Goal: Task Accomplishment & Management: Manage account settings

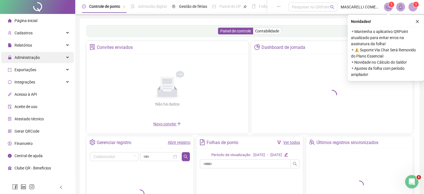
click at [34, 60] on span "Administração" at bounding box center [24, 57] width 32 height 11
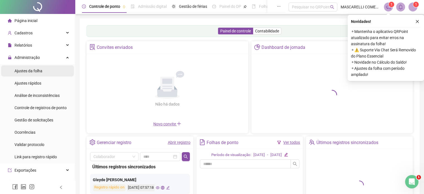
click at [28, 72] on span "Ajustes da folha" at bounding box center [28, 71] width 28 height 4
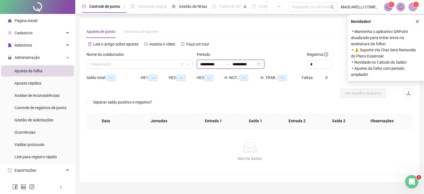
click at [222, 63] on input "**********" at bounding box center [211, 64] width 23 height 6
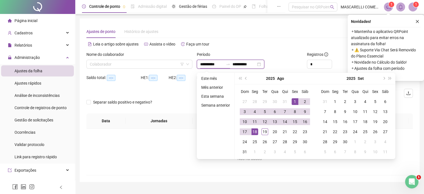
type input "**********"
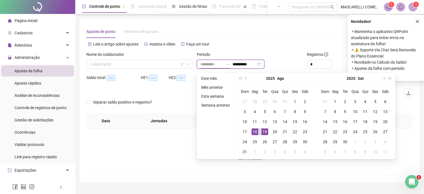
type input "**********"
click at [253, 130] on div "18" at bounding box center [254, 131] width 7 height 7
type input "**********"
click at [265, 130] on div "19" at bounding box center [264, 131] width 7 height 7
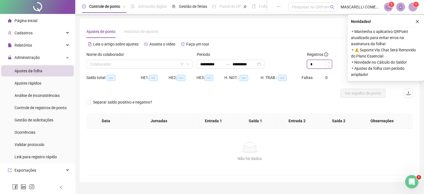
type input "*"
click at [329, 62] on icon "up" at bounding box center [329, 63] width 2 height 2
click at [129, 66] on input "search" at bounding box center [137, 64] width 94 height 8
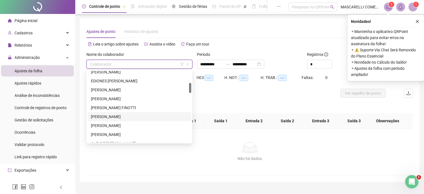
scroll to position [111, 0]
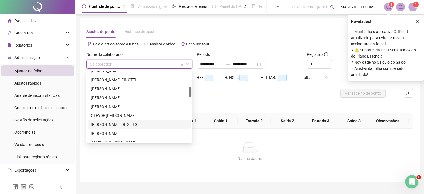
click at [103, 125] on div "[PERSON_NAME] DE SILES" at bounding box center [139, 124] width 97 height 6
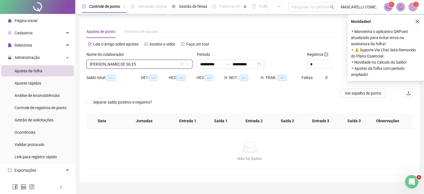
click at [419, 20] on button "button" at bounding box center [417, 21] width 7 height 7
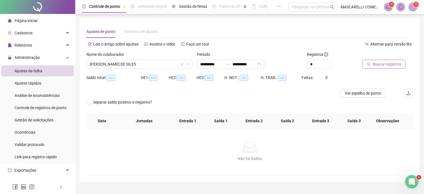
click at [390, 62] on span "Buscar registros" at bounding box center [387, 64] width 28 height 6
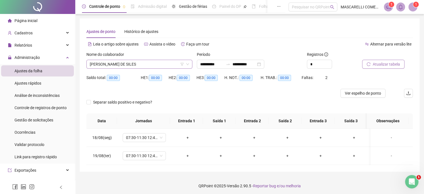
click at [133, 65] on span "[PERSON_NAME] DE SILES" at bounding box center [139, 64] width 99 height 8
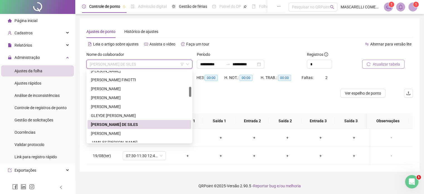
scroll to position [0, 0]
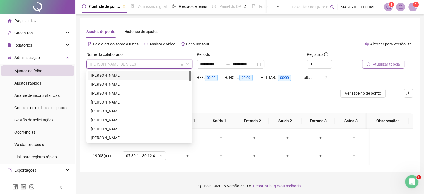
click at [116, 76] on div "[PERSON_NAME]" at bounding box center [139, 75] width 97 height 6
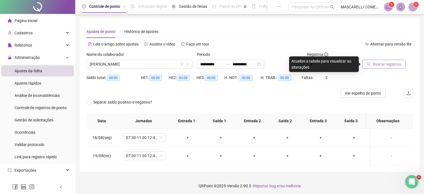
click at [390, 62] on span "Buscar registros" at bounding box center [387, 64] width 28 height 6
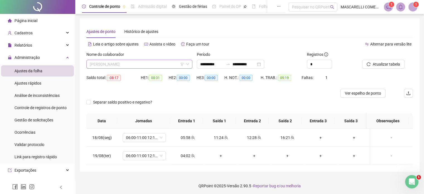
click at [124, 65] on span "[PERSON_NAME]" at bounding box center [139, 64] width 99 height 8
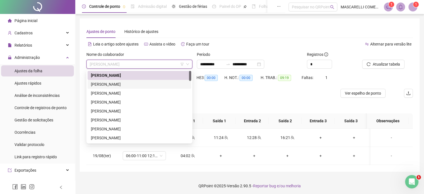
click at [110, 86] on div "[PERSON_NAME]" at bounding box center [139, 84] width 97 height 6
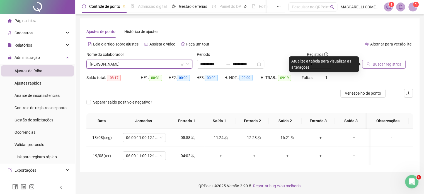
click at [370, 65] on icon "search" at bounding box center [368, 64] width 4 height 4
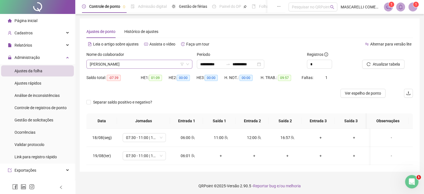
click at [114, 66] on span "[PERSON_NAME]" at bounding box center [139, 64] width 99 height 8
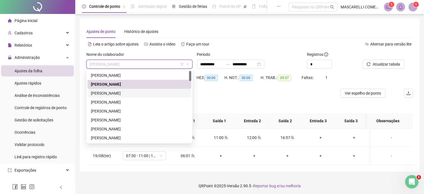
click at [99, 93] on div "[PERSON_NAME]" at bounding box center [139, 93] width 97 height 6
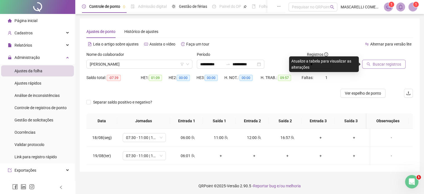
click at [385, 63] on span "Buscar registros" at bounding box center [387, 64] width 28 height 6
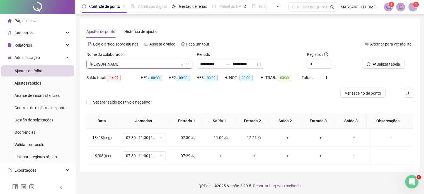
click at [137, 64] on span "[PERSON_NAME]" at bounding box center [139, 64] width 99 height 8
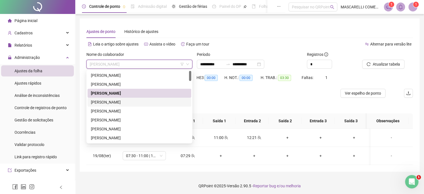
click at [117, 101] on div "[PERSON_NAME]" at bounding box center [139, 102] width 97 height 6
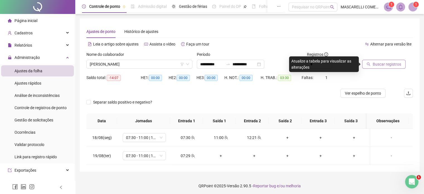
click at [378, 64] on span "Buscar registros" at bounding box center [387, 64] width 28 height 6
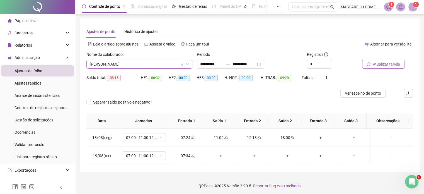
click at [135, 64] on span "[PERSON_NAME]" at bounding box center [139, 64] width 99 height 8
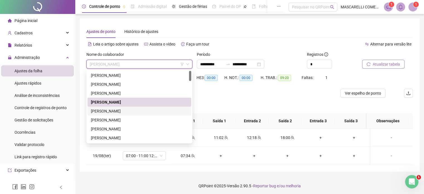
click at [127, 110] on div "[PERSON_NAME]" at bounding box center [139, 111] width 97 height 6
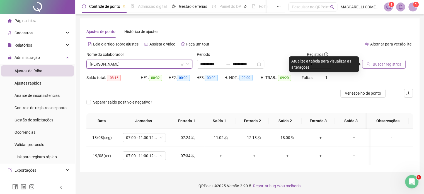
click at [366, 65] on button "Buscar registros" at bounding box center [383, 64] width 43 height 9
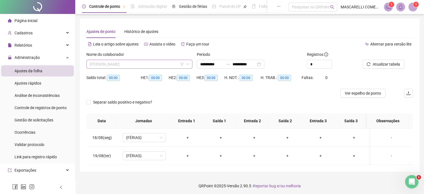
click at [141, 67] on span "[PERSON_NAME]" at bounding box center [139, 64] width 99 height 8
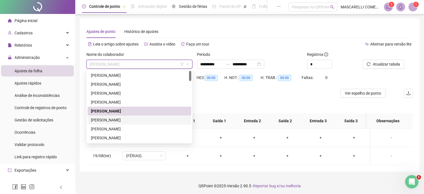
click at [103, 120] on div "[PERSON_NAME]" at bounding box center [139, 120] width 97 height 6
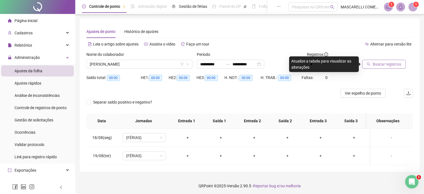
click at [368, 62] on icon "search" at bounding box center [369, 64] width 4 height 4
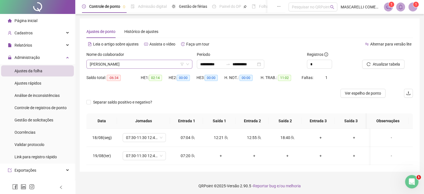
click at [114, 65] on span "[PERSON_NAME]" at bounding box center [139, 64] width 99 height 8
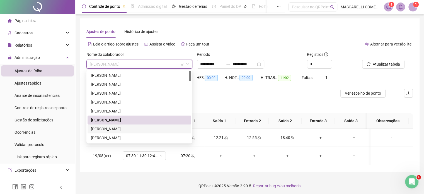
click at [98, 129] on div "[PERSON_NAME]" at bounding box center [139, 129] width 97 height 6
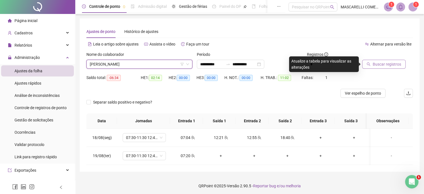
click at [384, 62] on span "Buscar registros" at bounding box center [387, 64] width 28 height 6
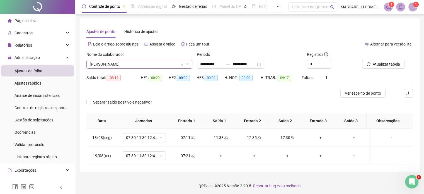
click at [141, 64] on span "[PERSON_NAME]" at bounding box center [139, 64] width 99 height 8
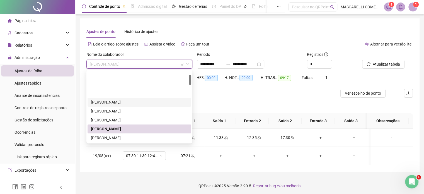
scroll to position [28, 0]
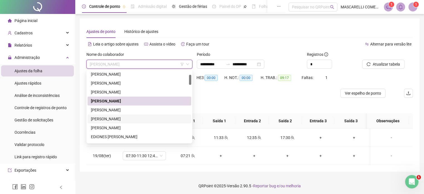
click at [115, 119] on div "[PERSON_NAME]" at bounding box center [139, 119] width 97 height 6
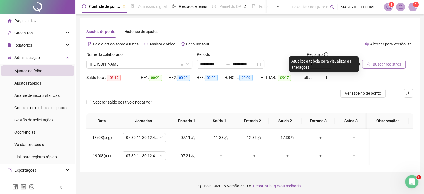
click at [375, 64] on span "Buscar registros" at bounding box center [387, 64] width 28 height 6
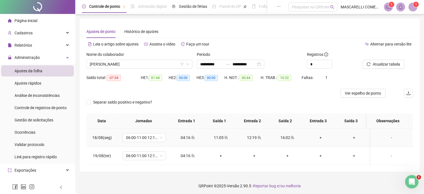
click at [387, 137] on div "-" at bounding box center [391, 137] width 33 height 6
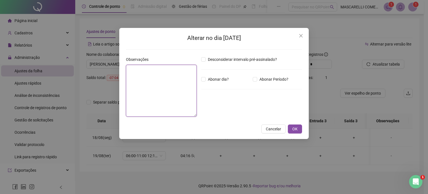
click at [173, 72] on textarea at bounding box center [161, 91] width 71 height 52
type textarea "**********"
click at [294, 130] on span "OK" at bounding box center [294, 129] width 5 height 6
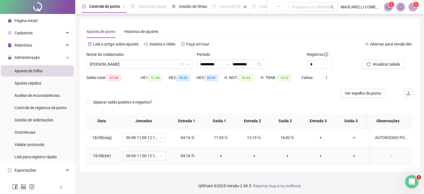
click at [387, 155] on div "-" at bounding box center [391, 155] width 33 height 6
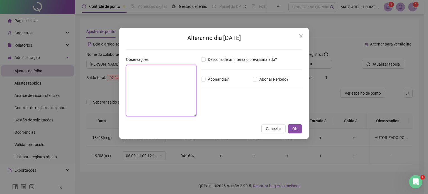
click at [163, 90] on textarea at bounding box center [161, 91] width 71 height 52
type textarea "**********"
click at [294, 127] on span "OK" at bounding box center [294, 129] width 5 height 6
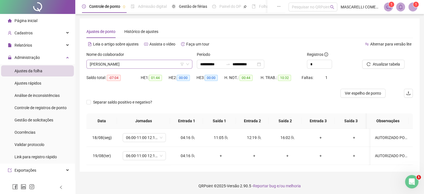
click at [142, 63] on span "[PERSON_NAME]" at bounding box center [139, 64] width 99 height 8
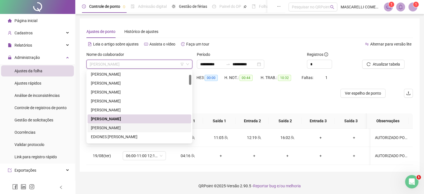
click at [108, 127] on div "[PERSON_NAME]" at bounding box center [139, 128] width 97 height 6
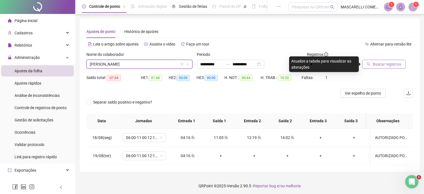
click at [363, 63] on button "Buscar registros" at bounding box center [383, 64] width 43 height 9
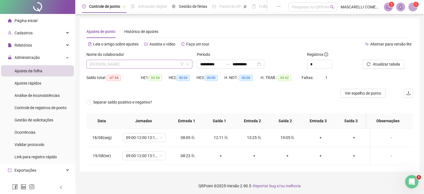
click at [104, 63] on span "[PERSON_NAME]" at bounding box center [139, 64] width 99 height 8
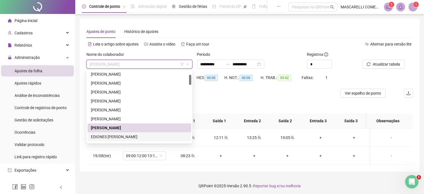
click at [98, 135] on div "EDIONES [PERSON_NAME]" at bounding box center [139, 136] width 97 height 6
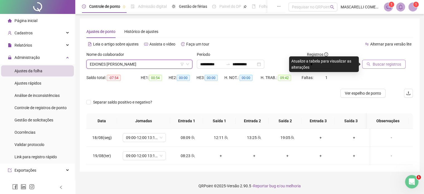
click at [376, 61] on span "Buscar registros" at bounding box center [387, 64] width 28 height 6
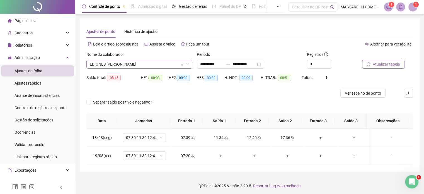
click at [135, 64] on span "EDIONES [PERSON_NAME]" at bounding box center [139, 64] width 99 height 8
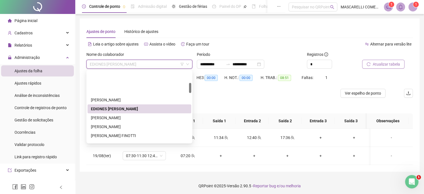
scroll to position [84, 0]
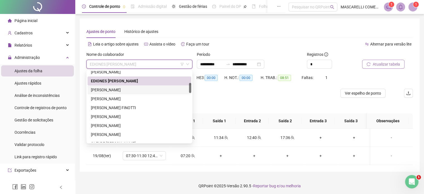
click at [109, 90] on div "[PERSON_NAME]" at bounding box center [139, 90] width 97 height 6
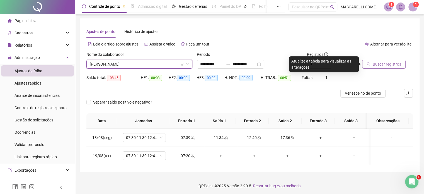
click at [386, 65] on span "Buscar registros" at bounding box center [387, 64] width 28 height 6
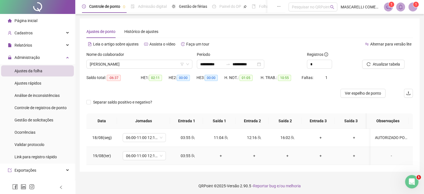
click at [387, 155] on div "-" at bounding box center [391, 155] width 33 height 6
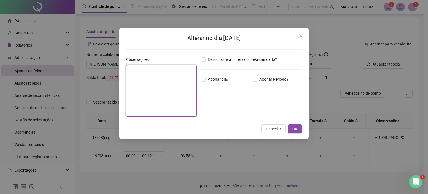
click at [149, 77] on textarea at bounding box center [161, 91] width 71 height 52
type textarea "**********"
click at [298, 127] on span "OK" at bounding box center [294, 129] width 5 height 6
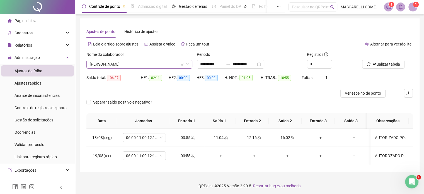
click at [137, 62] on span "[PERSON_NAME]" at bounding box center [139, 64] width 99 height 8
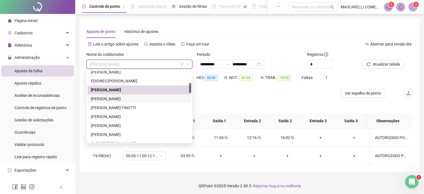
click at [105, 98] on div "[PERSON_NAME]" at bounding box center [139, 99] width 97 height 6
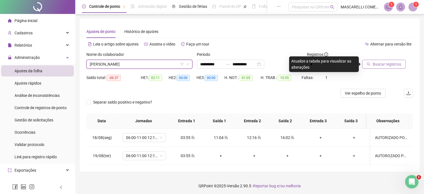
click at [374, 61] on span "Buscar registros" at bounding box center [387, 64] width 28 height 6
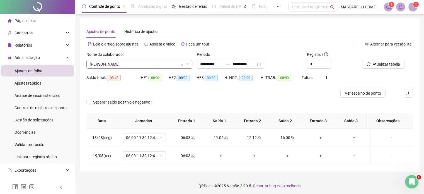
click at [135, 65] on span "[PERSON_NAME]" at bounding box center [139, 64] width 99 height 8
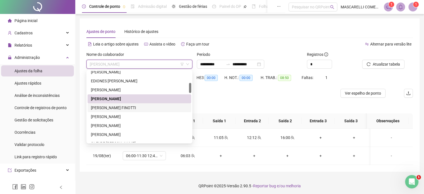
click at [120, 107] on div "[PERSON_NAME] FINOTTI" at bounding box center [139, 107] width 97 height 6
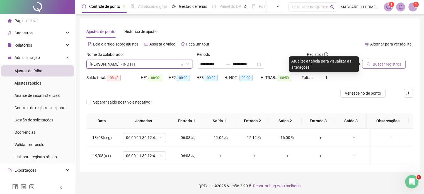
click at [380, 64] on span "Buscar registros" at bounding box center [387, 64] width 28 height 6
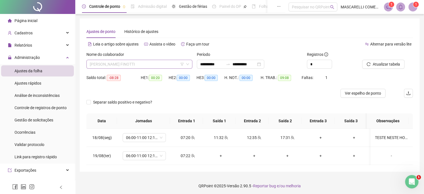
click at [119, 64] on span "[PERSON_NAME] FINOTTI" at bounding box center [139, 64] width 99 height 8
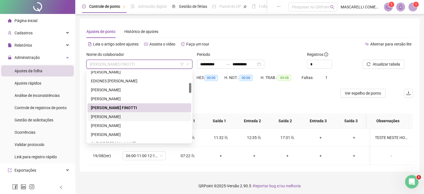
click at [100, 116] on div "[PERSON_NAME]" at bounding box center [139, 116] width 97 height 6
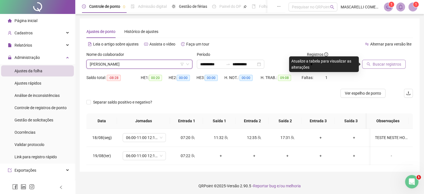
click at [380, 60] on button "Buscar registros" at bounding box center [383, 64] width 43 height 9
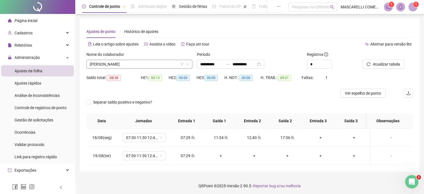
click at [91, 62] on span "[PERSON_NAME]" at bounding box center [139, 64] width 99 height 8
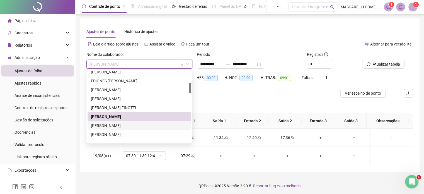
click at [97, 125] on div "[PERSON_NAME]" at bounding box center [139, 125] width 97 height 6
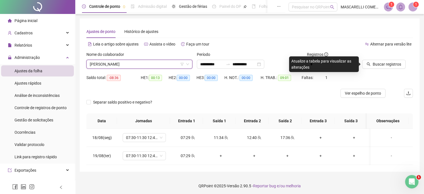
click at [151, 60] on span "[PERSON_NAME]" at bounding box center [139, 64] width 99 height 8
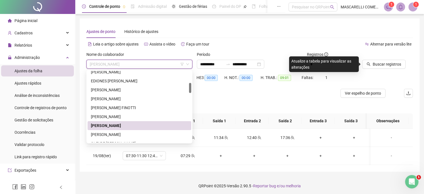
click at [119, 126] on div "[PERSON_NAME]" at bounding box center [139, 125] width 97 height 6
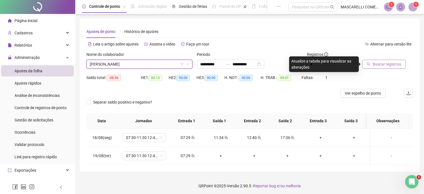
click at [385, 67] on button "Buscar registros" at bounding box center [383, 64] width 43 height 9
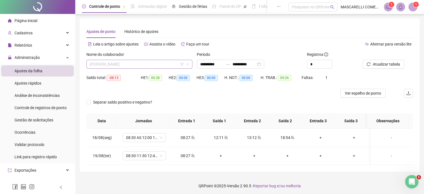
click at [123, 64] on span "[PERSON_NAME]" at bounding box center [139, 64] width 99 height 8
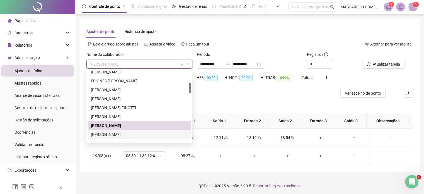
click at [94, 135] on div "[PERSON_NAME]" at bounding box center [139, 134] width 97 height 6
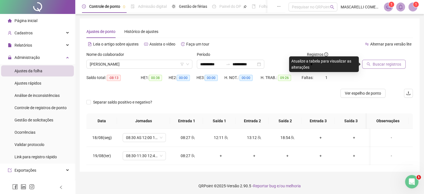
click at [379, 62] on span "Buscar registros" at bounding box center [387, 64] width 28 height 6
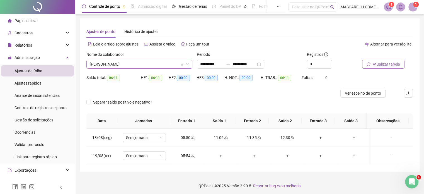
click at [99, 64] on span "[PERSON_NAME]" at bounding box center [139, 64] width 99 height 8
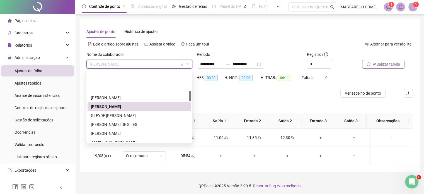
scroll to position [139, 0]
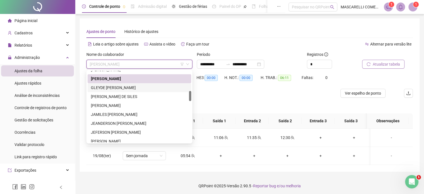
click at [113, 89] on div "GLEYDE [PERSON_NAME]" at bounding box center [139, 87] width 97 height 6
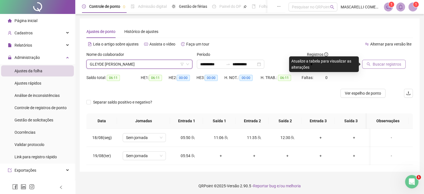
click at [376, 65] on span "Buscar registros" at bounding box center [387, 64] width 28 height 6
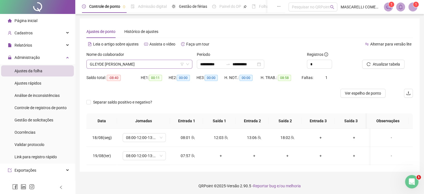
click at [153, 64] on span "GLEYDE [PERSON_NAME]" at bounding box center [139, 64] width 99 height 8
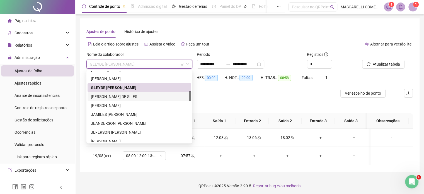
click at [114, 97] on div "[PERSON_NAME] DE SILES" at bounding box center [139, 96] width 97 height 6
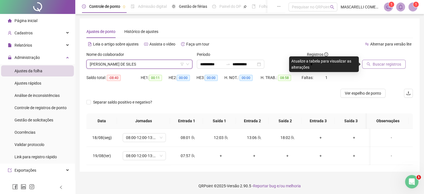
click at [392, 65] on span "Buscar registros" at bounding box center [387, 64] width 28 height 6
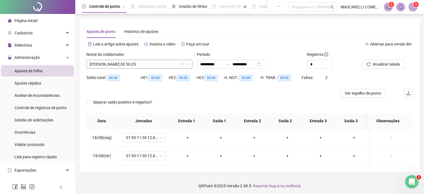
click at [139, 62] on span "[PERSON_NAME] DE SILES" at bounding box center [139, 64] width 99 height 8
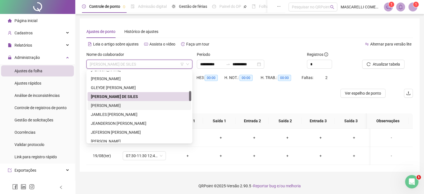
click at [134, 107] on div "[PERSON_NAME]" at bounding box center [139, 105] width 97 height 6
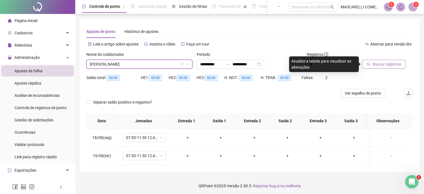
click at [376, 65] on span "Buscar registros" at bounding box center [387, 64] width 28 height 6
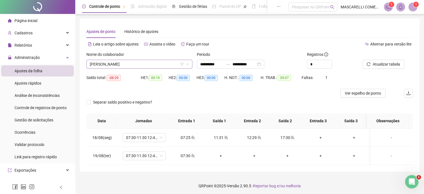
click at [146, 64] on span "[PERSON_NAME]" at bounding box center [139, 64] width 99 height 8
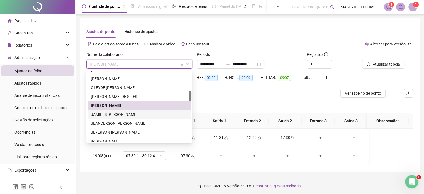
click at [106, 113] on div "JAMILES [PERSON_NAME]" at bounding box center [139, 114] width 97 height 6
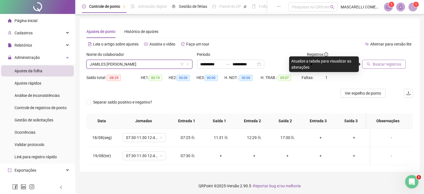
click at [376, 64] on span "Buscar registros" at bounding box center [387, 64] width 28 height 6
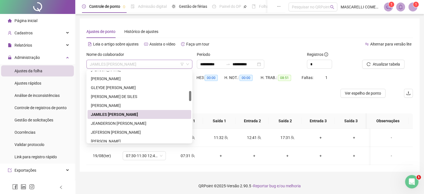
click at [109, 63] on span "JAMILES [PERSON_NAME]" at bounding box center [139, 64] width 99 height 8
click at [101, 123] on div "JEANDERSON [PERSON_NAME]" at bounding box center [139, 123] width 97 height 6
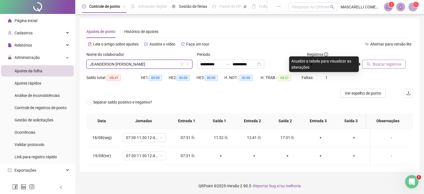
click at [383, 66] on span "Buscar registros" at bounding box center [387, 64] width 28 height 6
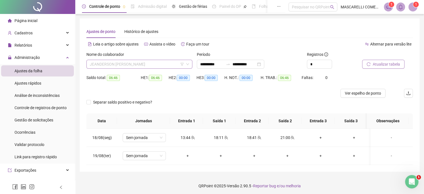
click at [115, 64] on span "JEANDERSON [PERSON_NAME]" at bounding box center [139, 64] width 99 height 8
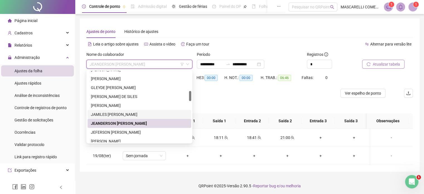
click at [113, 113] on div "JAMILES [PERSON_NAME]" at bounding box center [139, 114] width 97 height 6
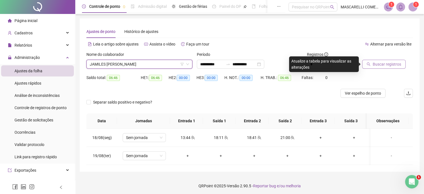
click at [377, 63] on span "Buscar registros" at bounding box center [387, 64] width 28 height 6
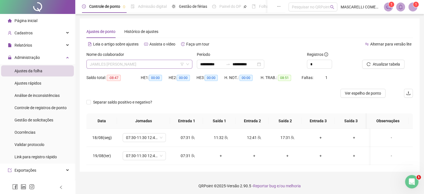
click at [129, 65] on span "JAMILES [PERSON_NAME]" at bounding box center [139, 64] width 99 height 8
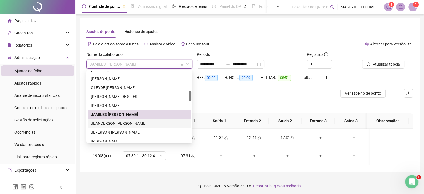
click at [112, 124] on div "JEANDERSON [PERSON_NAME]" at bounding box center [139, 123] width 97 height 6
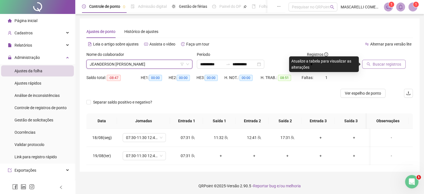
click at [377, 65] on span "Buscar registros" at bounding box center [387, 64] width 28 height 6
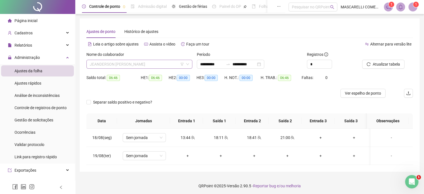
click at [110, 64] on span "JEANDERSON [PERSON_NAME]" at bounding box center [139, 64] width 99 height 8
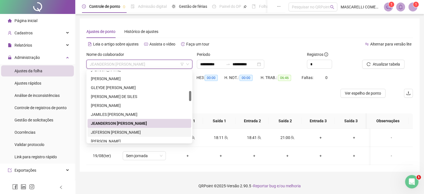
drag, startPoint x: 101, startPoint y: 131, endPoint x: 104, endPoint y: 127, distance: 5.0
click at [101, 131] on div "JEFERSON [PERSON_NAME]" at bounding box center [139, 132] width 97 height 6
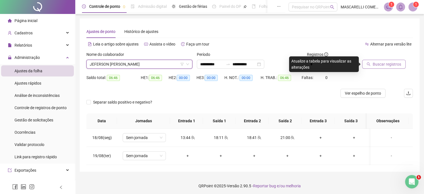
click at [378, 64] on span "Buscar registros" at bounding box center [387, 64] width 28 height 6
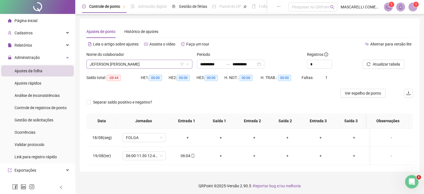
click at [118, 67] on span "JEFERSON [PERSON_NAME]" at bounding box center [139, 64] width 99 height 8
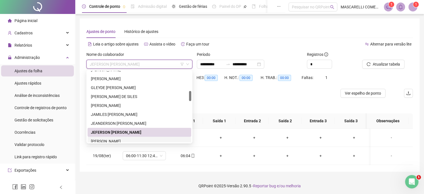
click at [108, 140] on div "[PERSON_NAME]" at bounding box center [139, 141] width 97 height 6
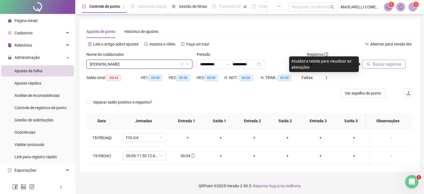
click at [381, 63] on span "Buscar registros" at bounding box center [387, 64] width 28 height 6
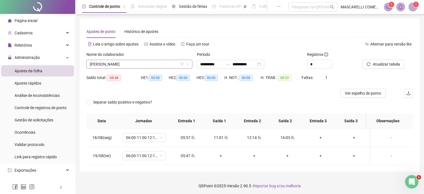
click at [135, 61] on span "[PERSON_NAME]" at bounding box center [139, 64] width 99 height 8
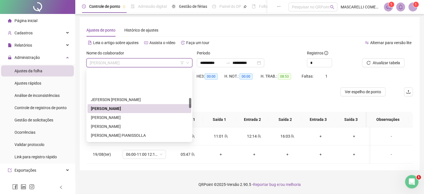
scroll to position [198, 0]
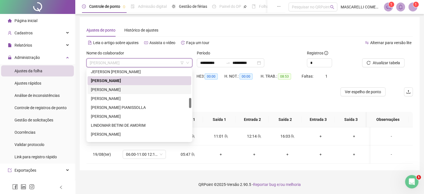
click at [106, 89] on div "[PERSON_NAME]" at bounding box center [139, 89] width 97 height 6
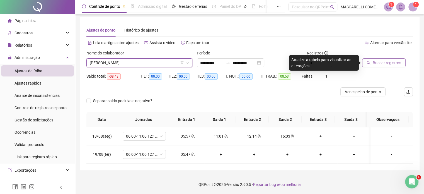
click at [388, 58] on button "Buscar registros" at bounding box center [383, 62] width 43 height 9
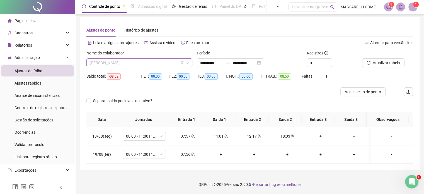
click at [151, 63] on span "[PERSON_NAME]" at bounding box center [139, 63] width 99 height 8
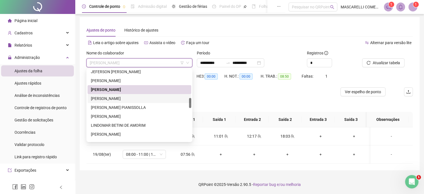
click at [130, 99] on div "[PERSON_NAME]" at bounding box center [139, 98] width 97 height 6
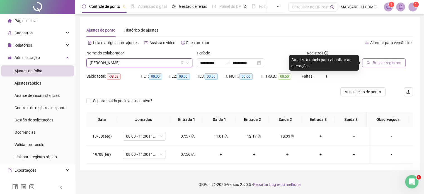
click at [373, 62] on span "Buscar registros" at bounding box center [387, 63] width 28 height 6
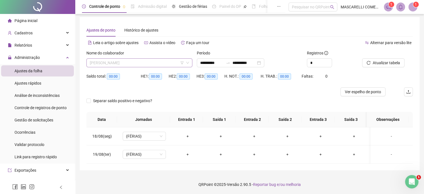
click at [122, 64] on span "[PERSON_NAME]" at bounding box center [139, 63] width 99 height 8
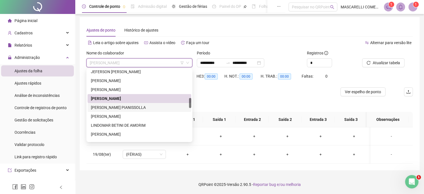
click at [121, 107] on div "[PERSON_NAME] PIANISSOLLA" at bounding box center [139, 107] width 97 height 6
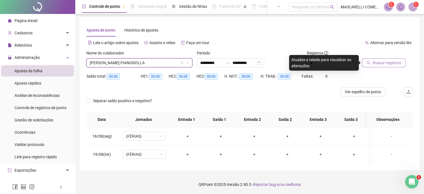
click at [379, 60] on span "Buscar registros" at bounding box center [387, 63] width 28 height 6
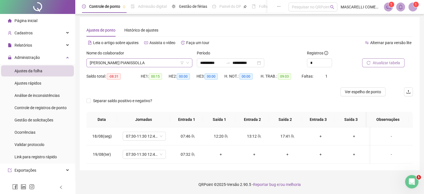
click at [112, 63] on span "[PERSON_NAME] PIANISSOLLA" at bounding box center [139, 63] width 99 height 8
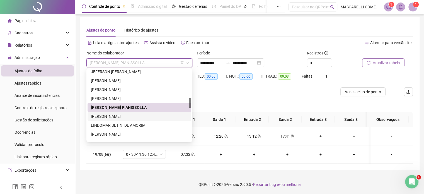
click at [105, 117] on div "[PERSON_NAME]" at bounding box center [139, 116] width 97 height 6
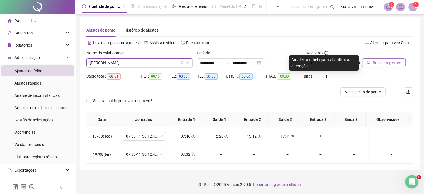
click at [385, 64] on span "Buscar registros" at bounding box center [387, 63] width 28 height 6
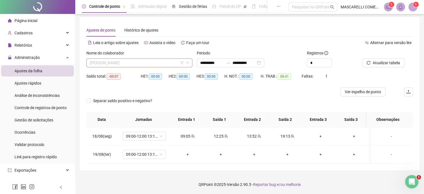
click at [108, 64] on span "[PERSON_NAME]" at bounding box center [139, 63] width 99 height 8
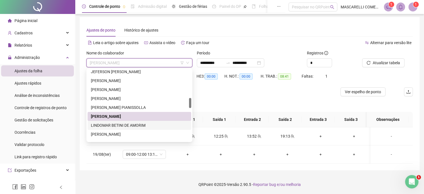
click at [97, 127] on div "LINDOMAR BETINI DE AMORIM" at bounding box center [139, 125] width 97 height 6
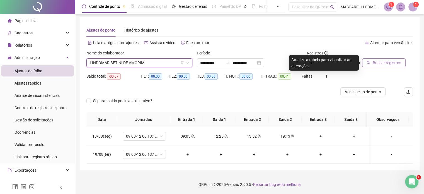
click at [386, 65] on span "Buscar registros" at bounding box center [387, 63] width 28 height 6
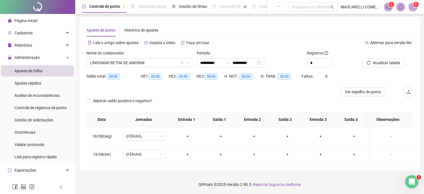
click at [127, 63] on span "LINDOMAR BETINI DE AMORIM" at bounding box center [139, 63] width 99 height 8
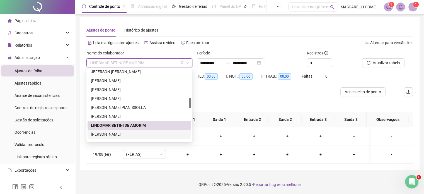
click at [109, 134] on div "[PERSON_NAME]" at bounding box center [139, 134] width 97 height 6
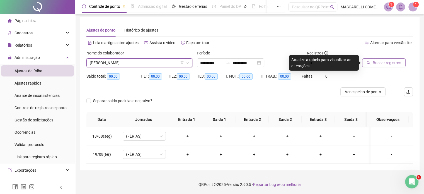
click at [381, 64] on span "Buscar registros" at bounding box center [387, 63] width 28 height 6
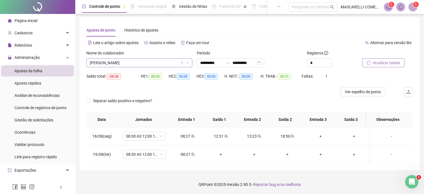
click at [140, 63] on span "[PERSON_NAME]" at bounding box center [139, 63] width 99 height 8
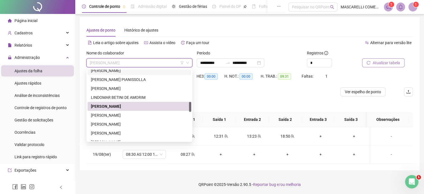
scroll to position [254, 0]
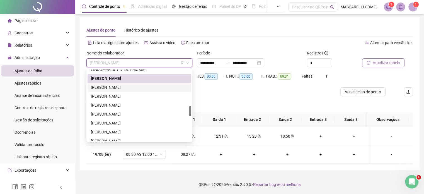
click at [113, 88] on div "[PERSON_NAME]" at bounding box center [139, 87] width 97 height 6
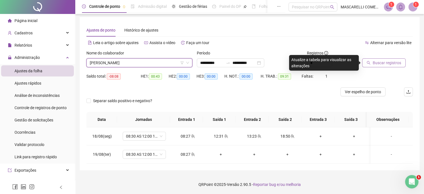
click at [381, 61] on span "Buscar registros" at bounding box center [387, 63] width 28 height 6
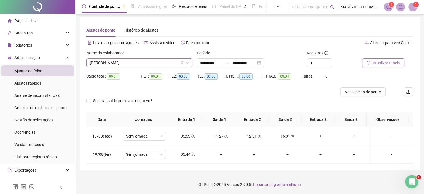
click at [133, 61] on span "[PERSON_NAME]" at bounding box center [139, 63] width 99 height 8
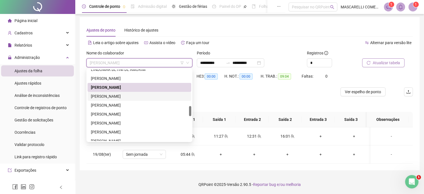
click at [116, 95] on div "[PERSON_NAME]" at bounding box center [139, 96] width 97 height 6
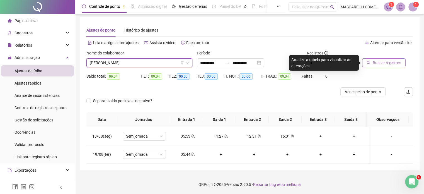
click at [372, 61] on button "Buscar registros" at bounding box center [383, 62] width 43 height 9
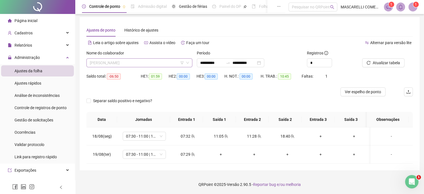
click at [118, 62] on span "[PERSON_NAME]" at bounding box center [139, 63] width 99 height 8
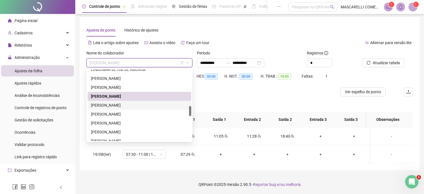
click at [113, 105] on div "[PERSON_NAME]" at bounding box center [139, 105] width 97 height 6
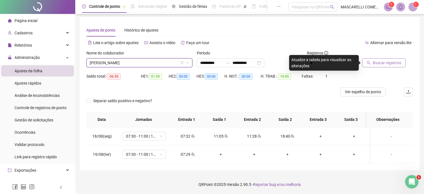
click at [376, 60] on span "Buscar registros" at bounding box center [387, 63] width 28 height 6
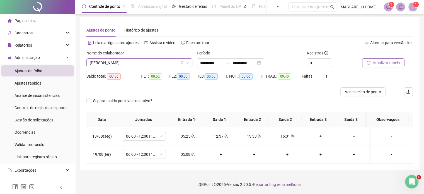
click at [138, 63] on span "[PERSON_NAME]" at bounding box center [139, 63] width 99 height 8
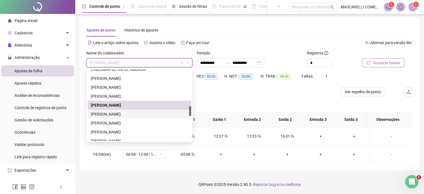
click at [113, 113] on div "[PERSON_NAME]" at bounding box center [139, 114] width 97 height 6
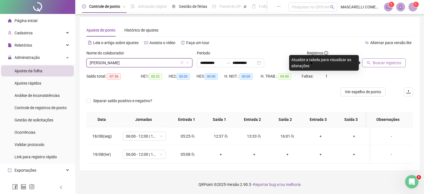
click at [385, 62] on span "Buscar registros" at bounding box center [387, 63] width 28 height 6
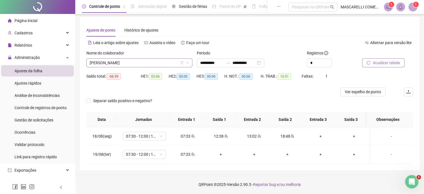
click at [121, 65] on span "[PERSON_NAME]" at bounding box center [139, 63] width 99 height 8
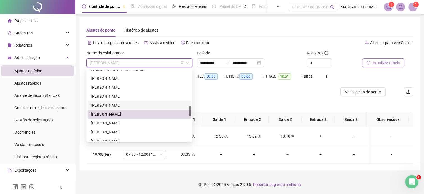
click at [115, 105] on div "[PERSON_NAME]" at bounding box center [139, 105] width 97 height 6
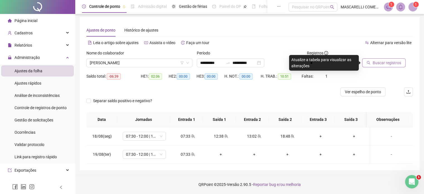
click at [377, 62] on span "Buscar registros" at bounding box center [387, 63] width 28 height 6
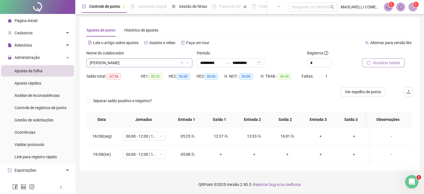
click at [124, 64] on span "[PERSON_NAME]" at bounding box center [139, 63] width 99 height 8
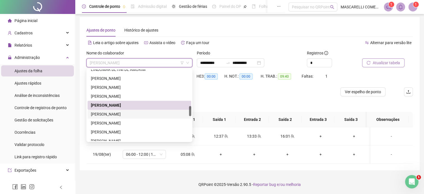
click at [110, 116] on div "[PERSON_NAME]" at bounding box center [139, 114] width 97 height 6
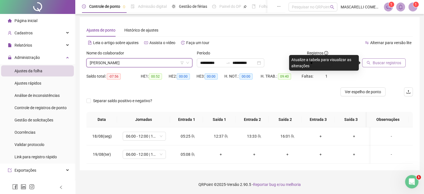
click at [385, 60] on span "Buscar registros" at bounding box center [387, 63] width 28 height 6
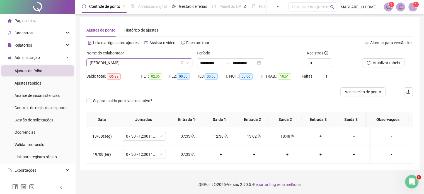
click at [113, 66] on span "[PERSON_NAME]" at bounding box center [139, 63] width 99 height 8
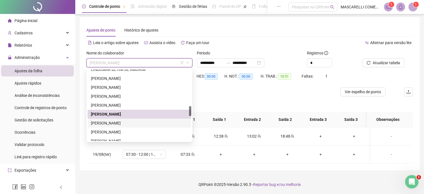
click at [113, 120] on div "[PERSON_NAME]" at bounding box center [139, 123] width 97 height 6
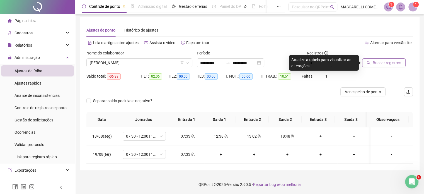
click at [376, 61] on span "Buscar registros" at bounding box center [387, 63] width 28 height 6
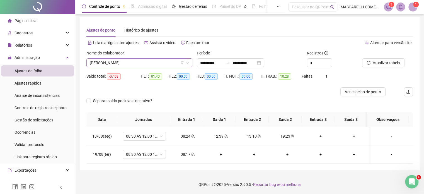
click at [103, 63] on span "[PERSON_NAME]" at bounding box center [139, 63] width 99 height 8
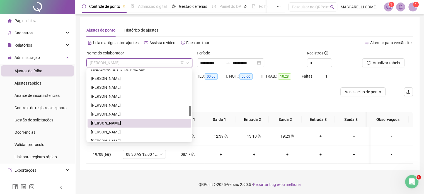
click at [105, 127] on div "[PERSON_NAME]" at bounding box center [140, 131] width 104 height 9
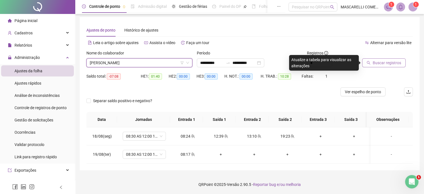
click at [381, 62] on span "Buscar registros" at bounding box center [387, 63] width 28 height 6
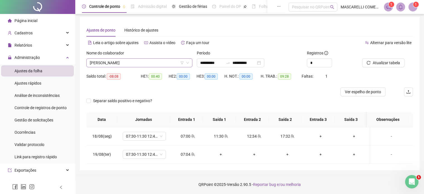
click at [121, 63] on span "[PERSON_NAME]" at bounding box center [139, 63] width 99 height 8
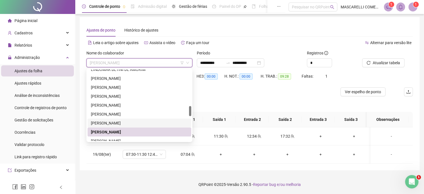
scroll to position [282, 0]
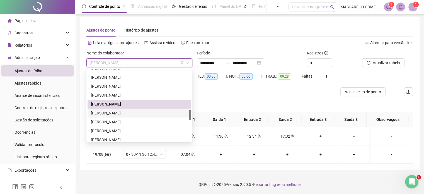
click at [118, 113] on div "[PERSON_NAME]" at bounding box center [139, 113] width 97 height 6
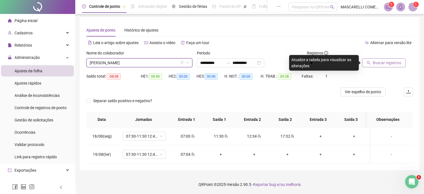
click at [383, 62] on span "Buscar registros" at bounding box center [387, 63] width 28 height 6
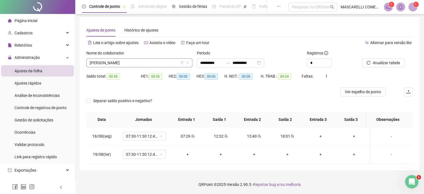
click at [133, 63] on span "[PERSON_NAME]" at bounding box center [139, 63] width 99 height 8
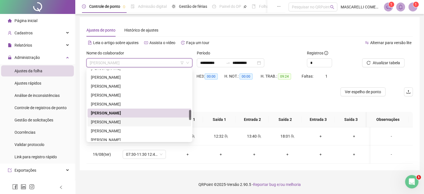
click at [99, 120] on div "[PERSON_NAME]" at bounding box center [139, 122] width 97 height 6
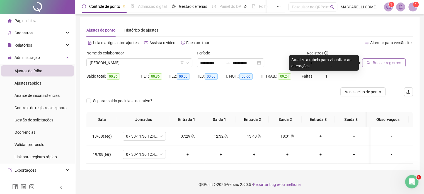
click at [379, 62] on span "Buscar registros" at bounding box center [387, 63] width 28 height 6
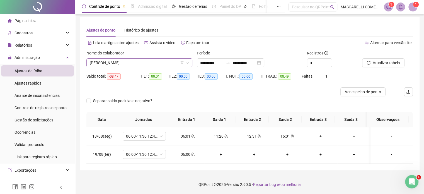
click at [155, 62] on span "[PERSON_NAME]" at bounding box center [139, 63] width 99 height 8
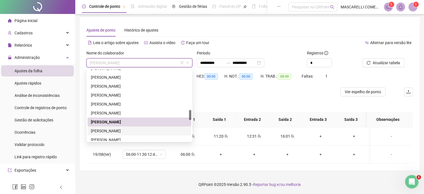
click at [106, 130] on div "[PERSON_NAME]" at bounding box center [139, 131] width 97 height 6
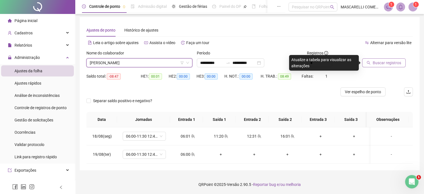
click at [383, 60] on span "Buscar registros" at bounding box center [387, 63] width 28 height 6
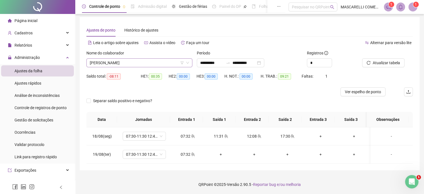
click at [120, 62] on span "[PERSON_NAME]" at bounding box center [139, 63] width 99 height 8
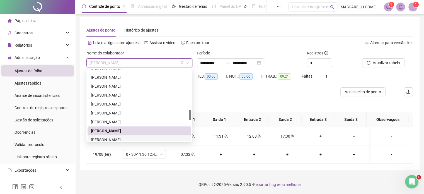
click at [108, 138] on div "[PERSON_NAME]" at bounding box center [139, 140] width 97 height 6
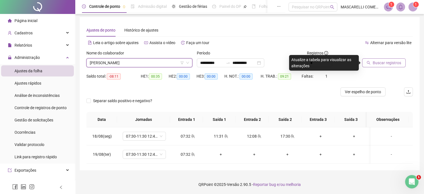
click at [388, 62] on span "Buscar registros" at bounding box center [387, 63] width 28 height 6
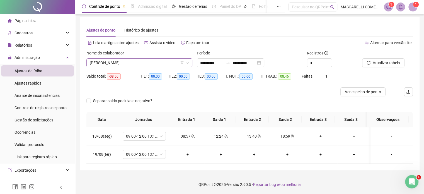
click at [128, 63] on span "[PERSON_NAME]" at bounding box center [139, 63] width 99 height 8
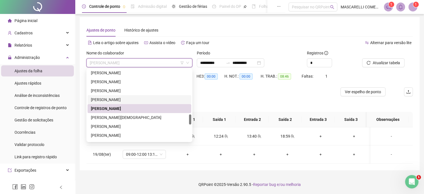
scroll to position [341, 0]
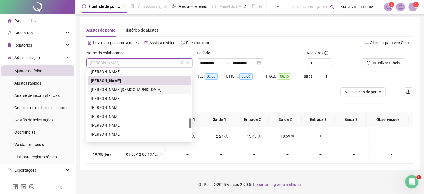
click at [121, 89] on div "[PERSON_NAME][DEMOGRAPHIC_DATA]" at bounding box center [139, 89] width 97 height 6
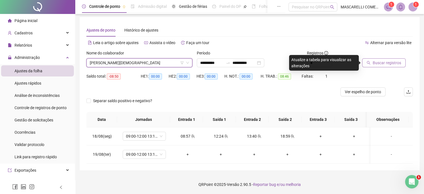
click at [382, 64] on span "Buscar registros" at bounding box center [387, 63] width 28 height 6
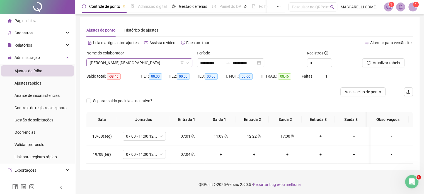
click at [145, 62] on span "[PERSON_NAME][DEMOGRAPHIC_DATA]" at bounding box center [139, 63] width 99 height 8
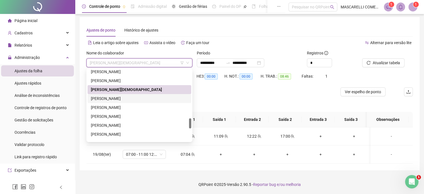
click at [125, 98] on div "[PERSON_NAME]" at bounding box center [139, 98] width 97 height 6
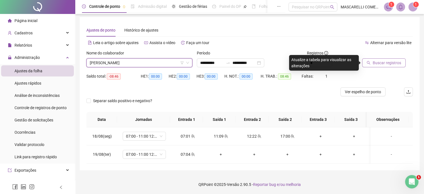
click at [383, 63] on span "Buscar registros" at bounding box center [387, 63] width 28 height 6
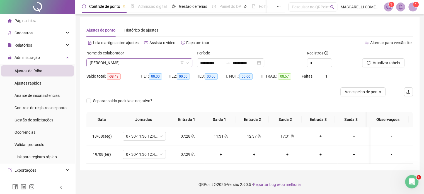
click at [125, 62] on span "[PERSON_NAME]" at bounding box center [139, 63] width 99 height 8
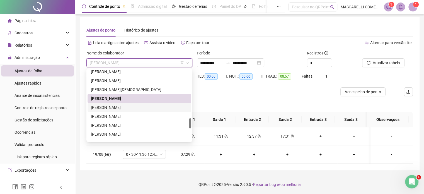
click at [94, 105] on div "[PERSON_NAME]" at bounding box center [139, 107] width 97 height 6
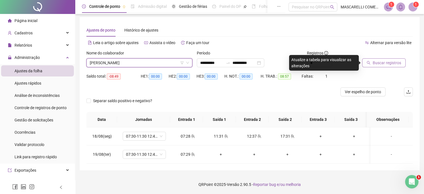
click at [376, 63] on span "Buscar registros" at bounding box center [387, 63] width 28 height 6
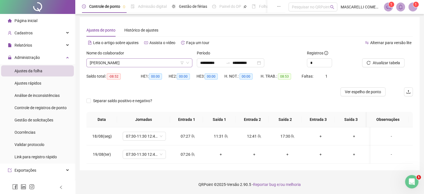
click at [114, 63] on span "[PERSON_NAME]" at bounding box center [139, 63] width 99 height 8
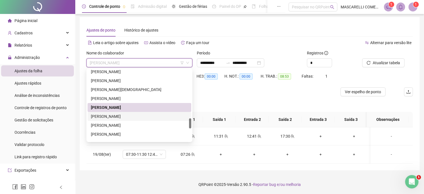
click at [110, 115] on div "[PERSON_NAME]" at bounding box center [139, 116] width 97 height 6
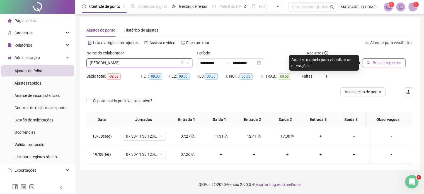
click at [390, 62] on span "Buscar registros" at bounding box center [387, 63] width 28 height 6
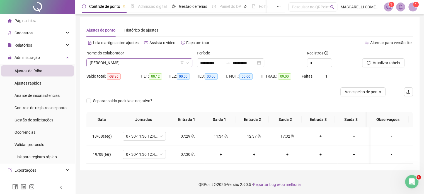
click at [105, 63] on span "[PERSON_NAME]" at bounding box center [139, 63] width 99 height 8
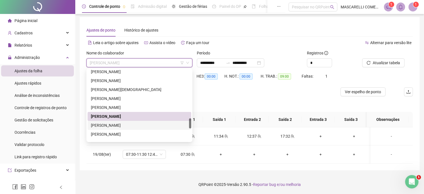
click at [102, 125] on div "[PERSON_NAME]" at bounding box center [139, 125] width 97 height 6
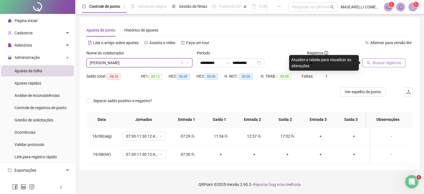
click at [380, 62] on span "Buscar registros" at bounding box center [387, 63] width 28 height 6
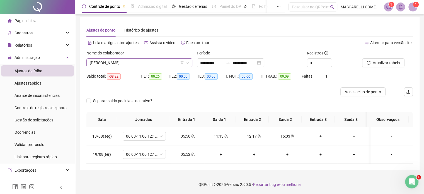
click at [119, 62] on span "[PERSON_NAME]" at bounding box center [139, 63] width 99 height 8
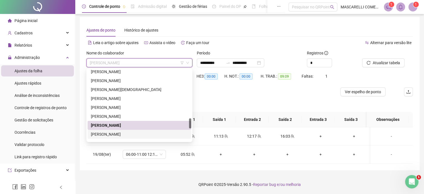
click at [121, 134] on div "[PERSON_NAME]" at bounding box center [139, 134] width 97 height 6
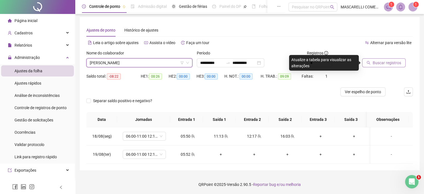
click at [379, 63] on span "Buscar registros" at bounding box center [387, 63] width 28 height 6
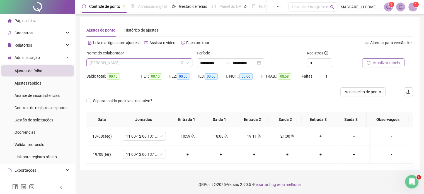
click at [127, 63] on span "[PERSON_NAME]" at bounding box center [139, 63] width 99 height 8
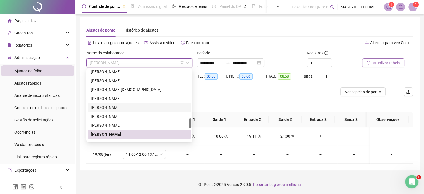
scroll to position [369, 0]
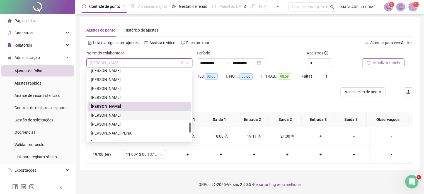
click at [98, 111] on div "[PERSON_NAME]" at bounding box center [140, 115] width 104 height 9
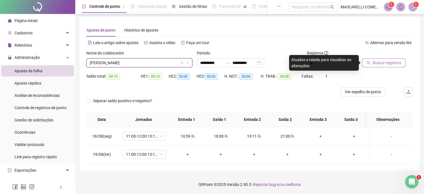
click at [373, 60] on span "Buscar registros" at bounding box center [387, 63] width 28 height 6
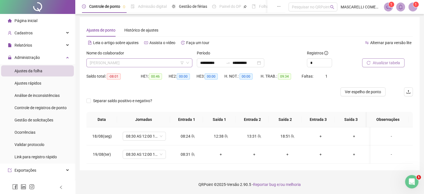
click at [140, 62] on span "[PERSON_NAME]" at bounding box center [139, 63] width 99 height 8
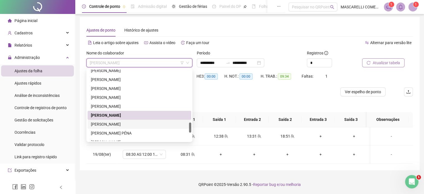
click at [112, 122] on div "[PERSON_NAME]" at bounding box center [139, 124] width 97 height 6
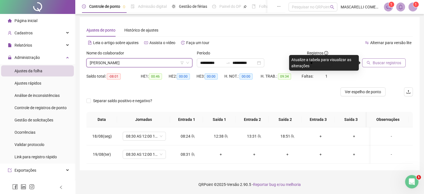
click at [372, 60] on button "Buscar registros" at bounding box center [383, 62] width 43 height 9
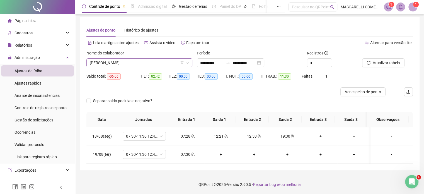
click at [132, 61] on span "[PERSON_NAME]" at bounding box center [139, 63] width 99 height 8
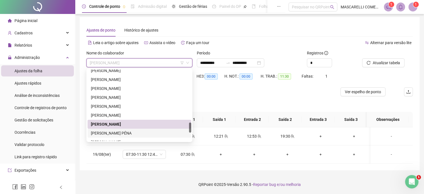
click at [113, 133] on div "[PERSON_NAME] PÉNA" at bounding box center [139, 133] width 97 height 6
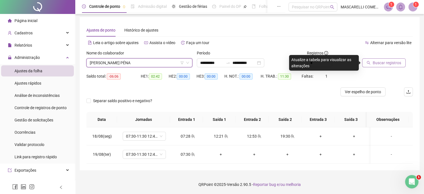
click at [379, 62] on span "Buscar registros" at bounding box center [387, 63] width 28 height 6
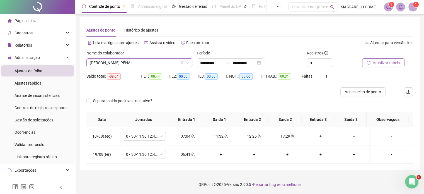
click at [134, 62] on span "[PERSON_NAME] PÉNA" at bounding box center [139, 63] width 99 height 8
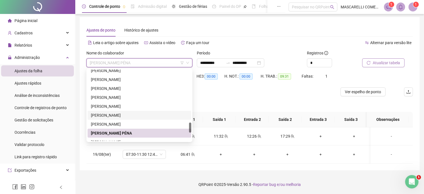
scroll to position [425, 0]
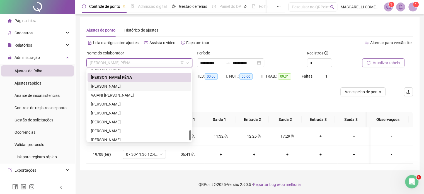
click at [113, 87] on div "[PERSON_NAME]" at bounding box center [139, 86] width 97 height 6
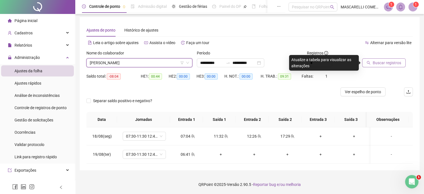
click at [385, 61] on span "Buscar registros" at bounding box center [387, 63] width 28 height 6
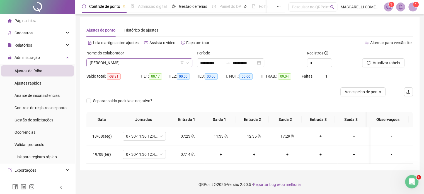
click at [133, 62] on span "[PERSON_NAME]" at bounding box center [139, 63] width 99 height 8
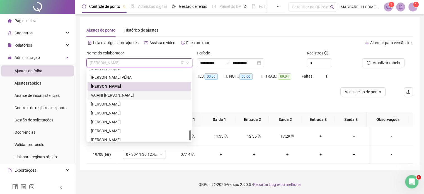
click at [106, 96] on div "VAIANI [PERSON_NAME]" at bounding box center [139, 95] width 97 height 6
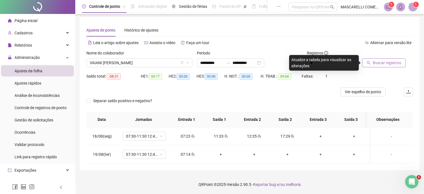
click at [380, 65] on span "Buscar registros" at bounding box center [387, 63] width 28 height 6
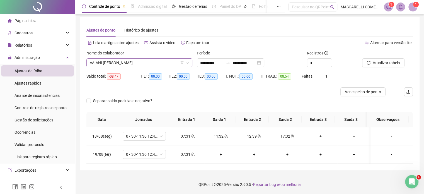
click at [110, 61] on span "VAIANI [PERSON_NAME]" at bounding box center [139, 63] width 99 height 8
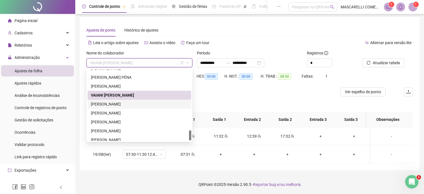
click at [106, 102] on div "[PERSON_NAME]" at bounding box center [139, 104] width 97 height 6
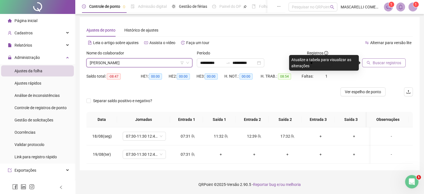
click at [393, 65] on span "Buscar registros" at bounding box center [387, 63] width 28 height 6
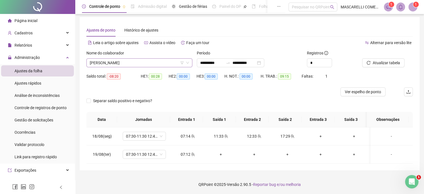
click at [94, 61] on span "[PERSON_NAME]" at bounding box center [139, 63] width 99 height 8
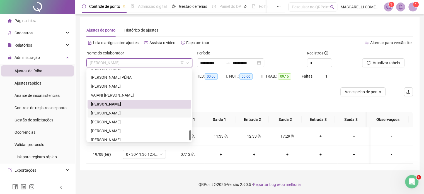
click at [100, 114] on div "[PERSON_NAME]" at bounding box center [139, 113] width 97 height 6
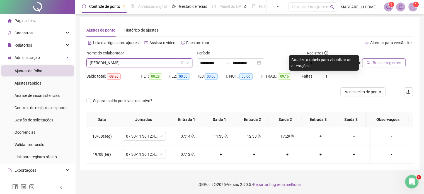
click at [385, 64] on span "Buscar registros" at bounding box center [387, 63] width 28 height 6
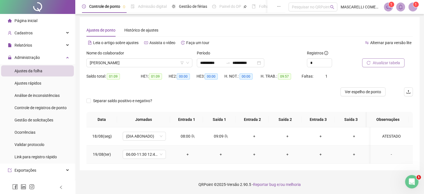
click at [387, 152] on div "-" at bounding box center [391, 154] width 33 height 6
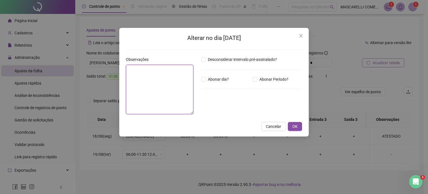
click at [169, 99] on textarea at bounding box center [159, 89] width 67 height 49
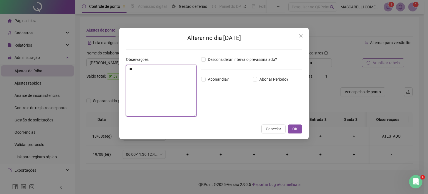
type textarea "*"
type textarea "********"
click at [295, 128] on span "OK" at bounding box center [294, 129] width 5 height 6
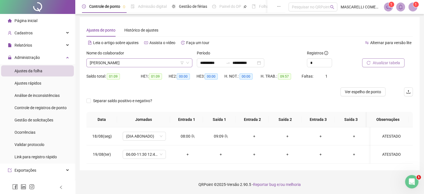
click at [155, 61] on span "[PERSON_NAME]" at bounding box center [139, 63] width 99 height 8
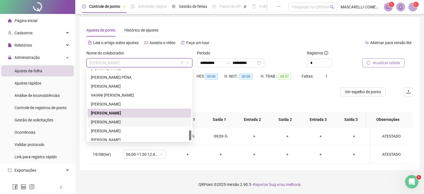
click at [100, 121] on div "[PERSON_NAME]" at bounding box center [139, 122] width 97 height 6
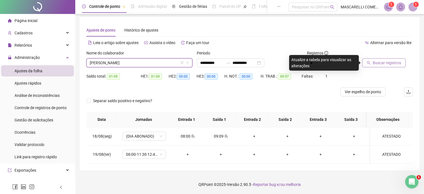
click at [378, 64] on span "Buscar registros" at bounding box center [387, 63] width 28 height 6
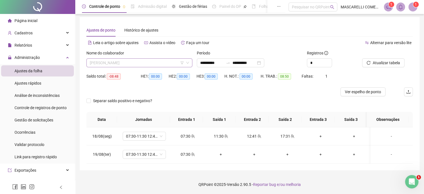
click at [139, 63] on span "[PERSON_NAME]" at bounding box center [139, 63] width 99 height 8
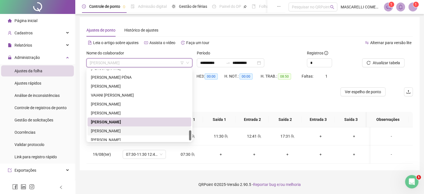
click at [100, 131] on div "[PERSON_NAME]" at bounding box center [139, 131] width 97 height 6
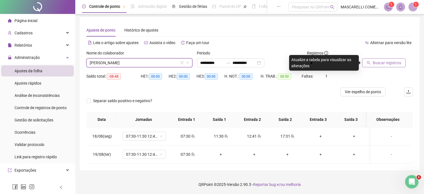
click at [384, 64] on span "Buscar registros" at bounding box center [387, 63] width 28 height 6
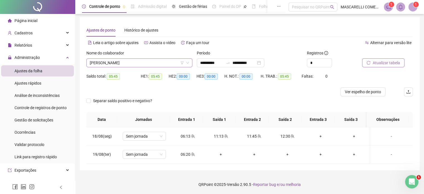
click at [139, 63] on span "[PERSON_NAME]" at bounding box center [139, 63] width 99 height 8
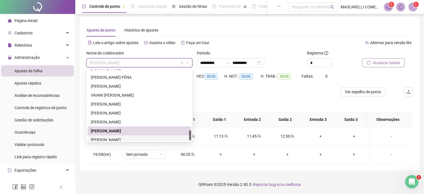
click at [103, 139] on div "[PERSON_NAME]" at bounding box center [139, 140] width 97 height 6
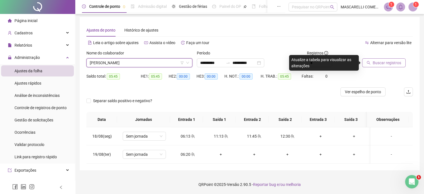
click at [375, 61] on span "Buscar registros" at bounding box center [387, 63] width 28 height 6
